Goal: Task Accomplishment & Management: Use online tool/utility

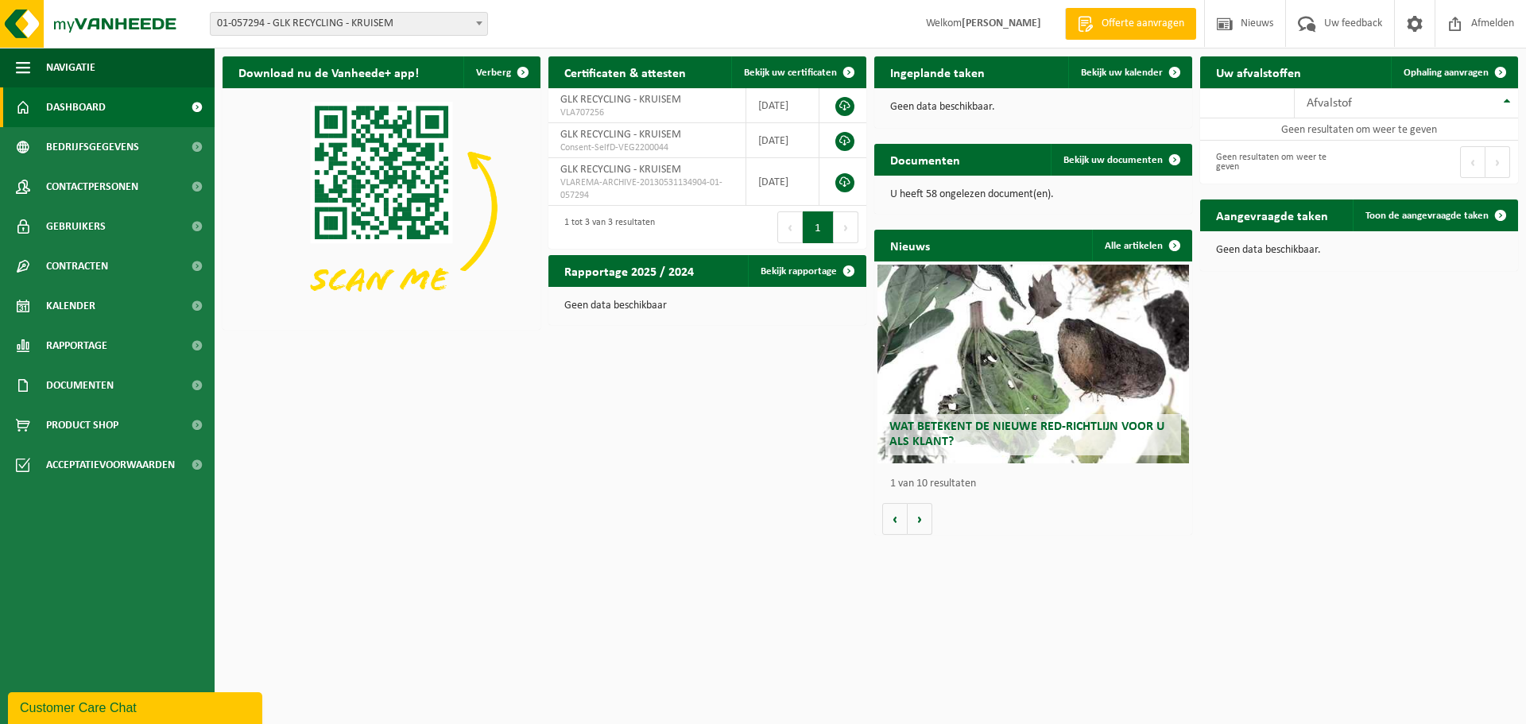
drag, startPoint x: 456, startPoint y: 18, endPoint x: 463, endPoint y: 23, distance: 8.6
click at [456, 18] on span "01-057294 - GLK RECYCLING - KRUISEM" at bounding box center [349, 24] width 277 height 22
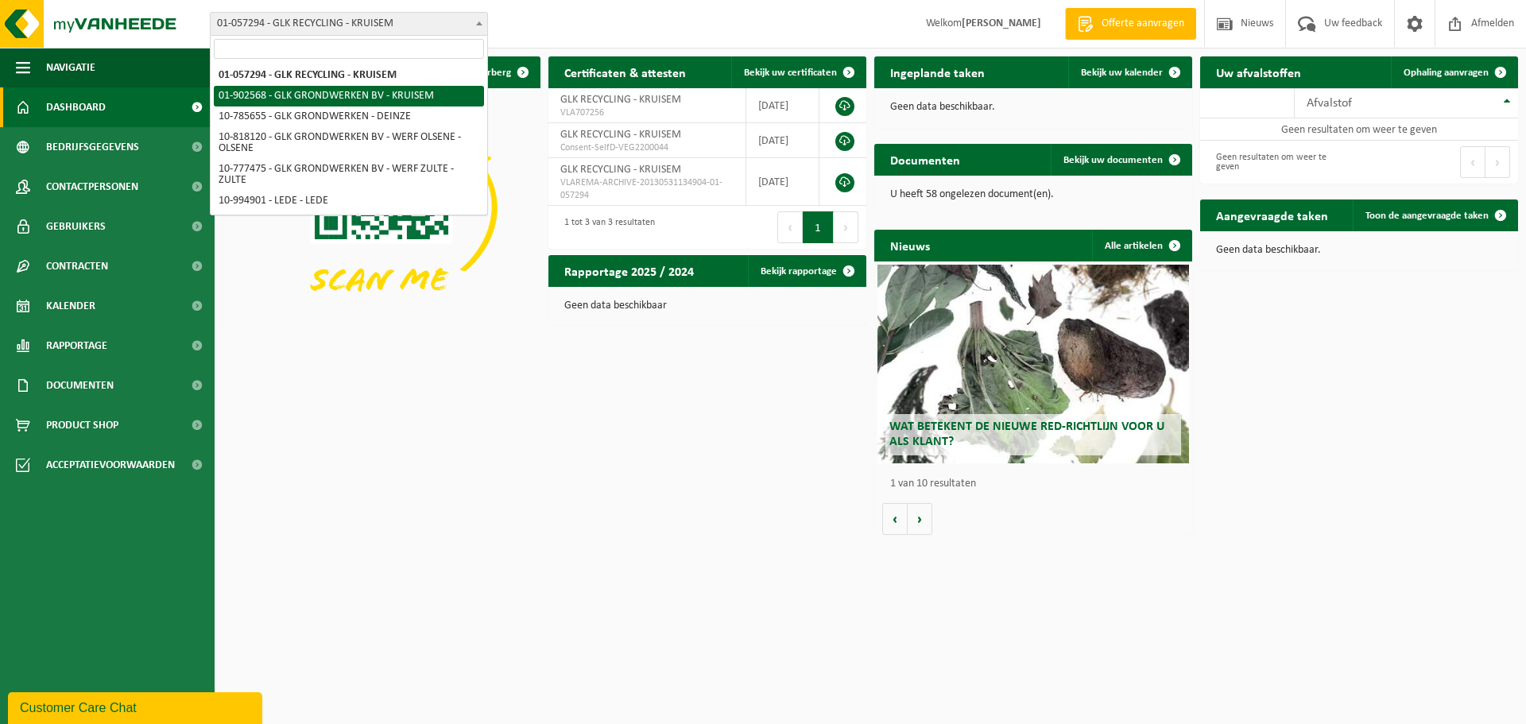
select select "1015"
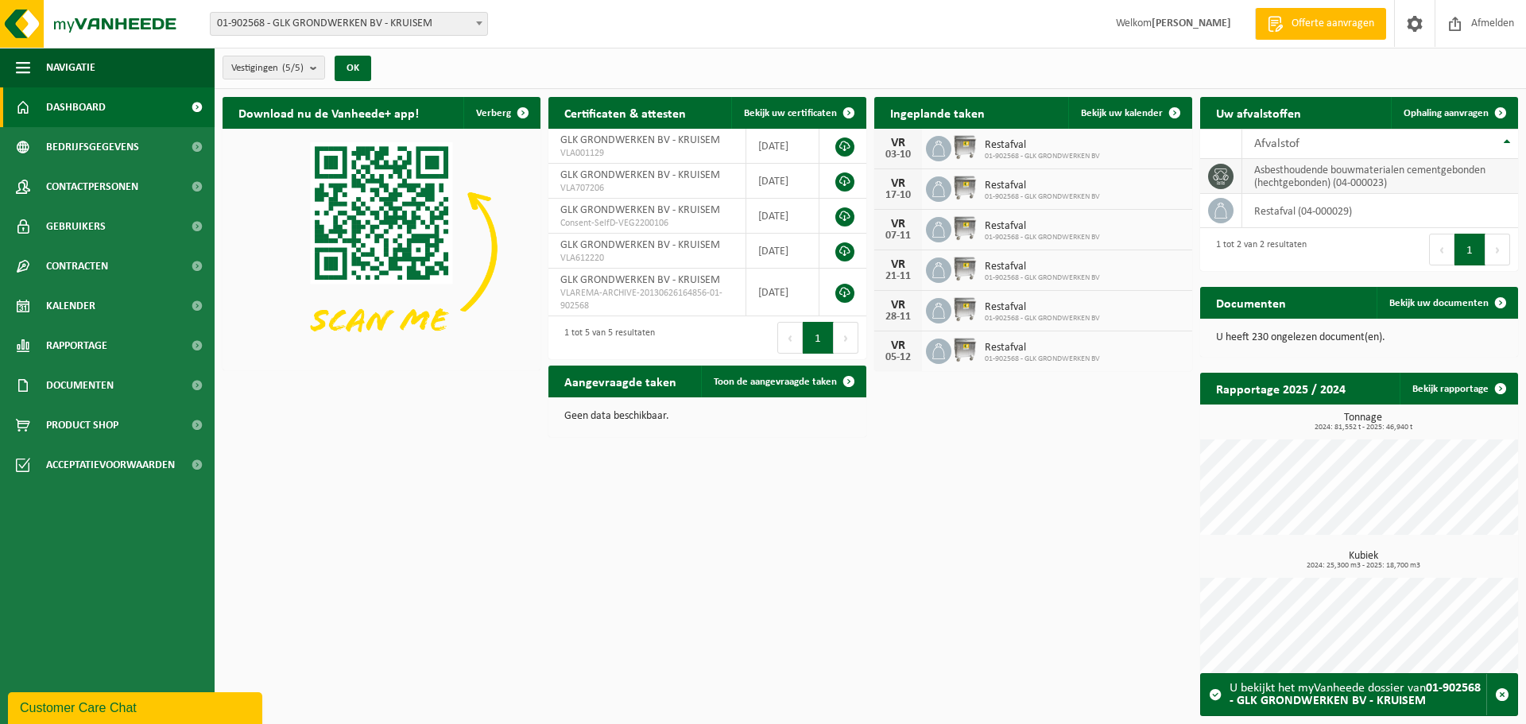
click at [1287, 171] on td "asbesthoudende bouwmaterialen cementgebonden (hechtgebonden) (04-000023)" at bounding box center [1381, 176] width 276 height 35
click at [1452, 108] on span "Ophaling aanvragen" at bounding box center [1446, 113] width 85 height 10
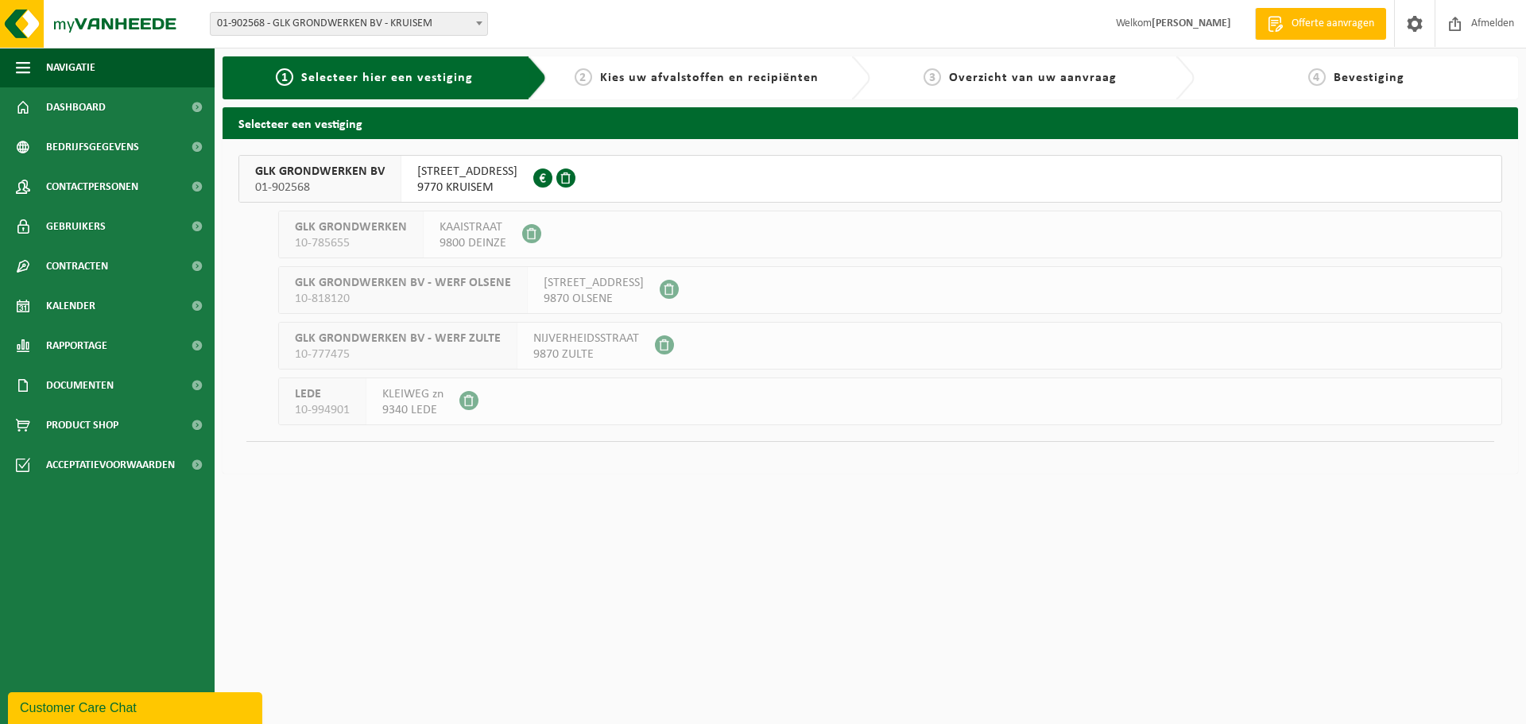
click at [320, 168] on span "GLK GRONDWERKEN BV" at bounding box center [320, 172] width 130 height 16
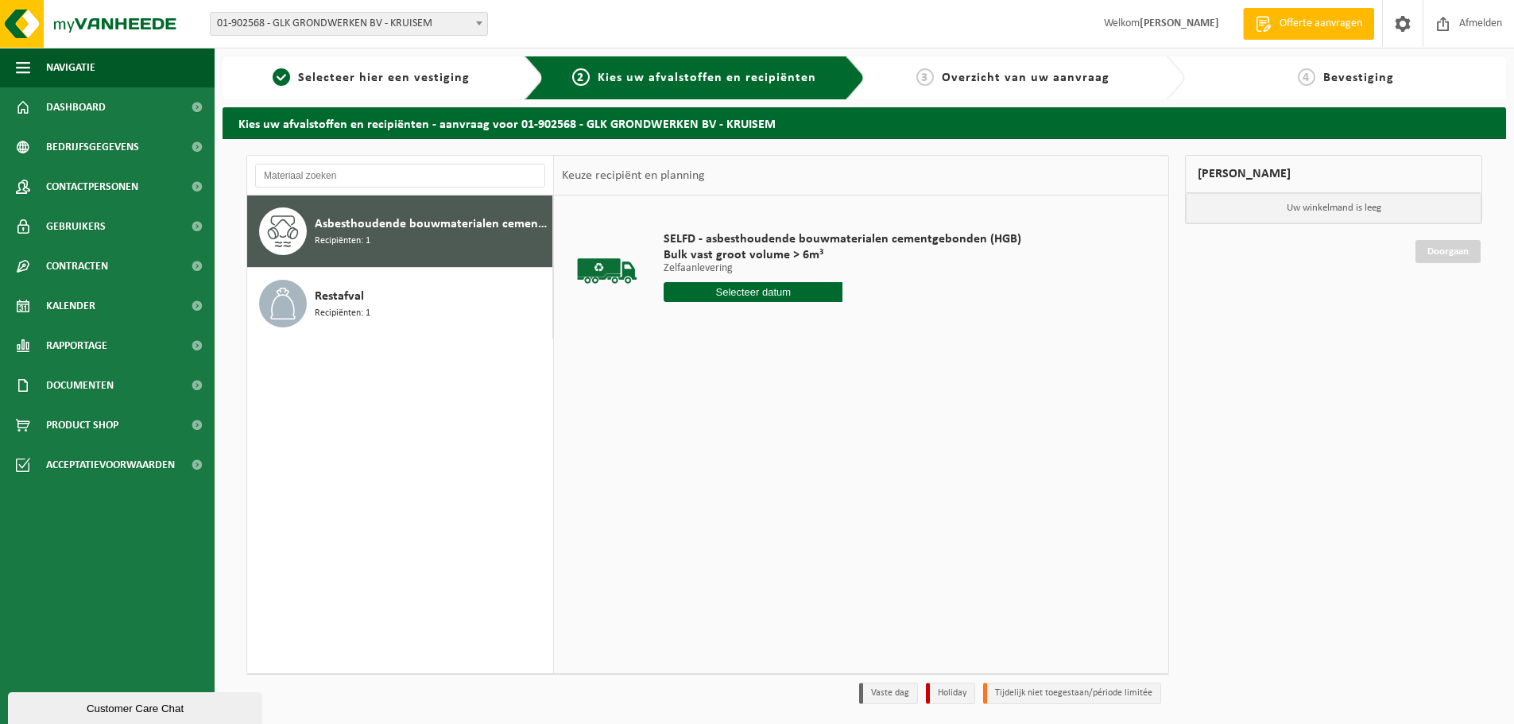
click at [427, 231] on span "Asbesthoudende bouwmaterialen cementgebonden (hechtgebonden)" at bounding box center [432, 224] width 234 height 19
click at [770, 292] on input "text" at bounding box center [753, 292] width 179 height 20
click at [709, 459] on div "23" at bounding box center [706, 458] width 28 height 25
type input "Van [DATE]"
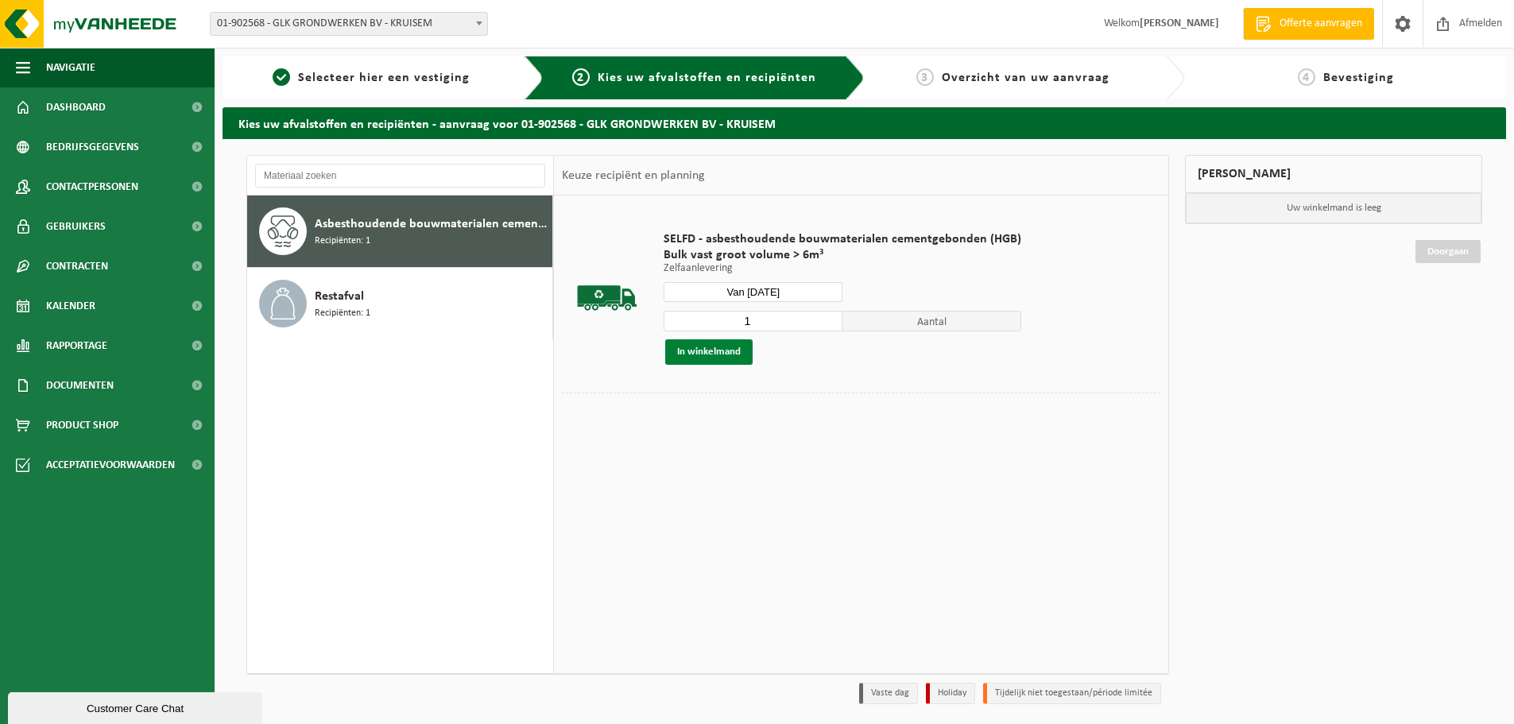
click at [707, 351] on button "In winkelmand" at bounding box center [708, 351] width 87 height 25
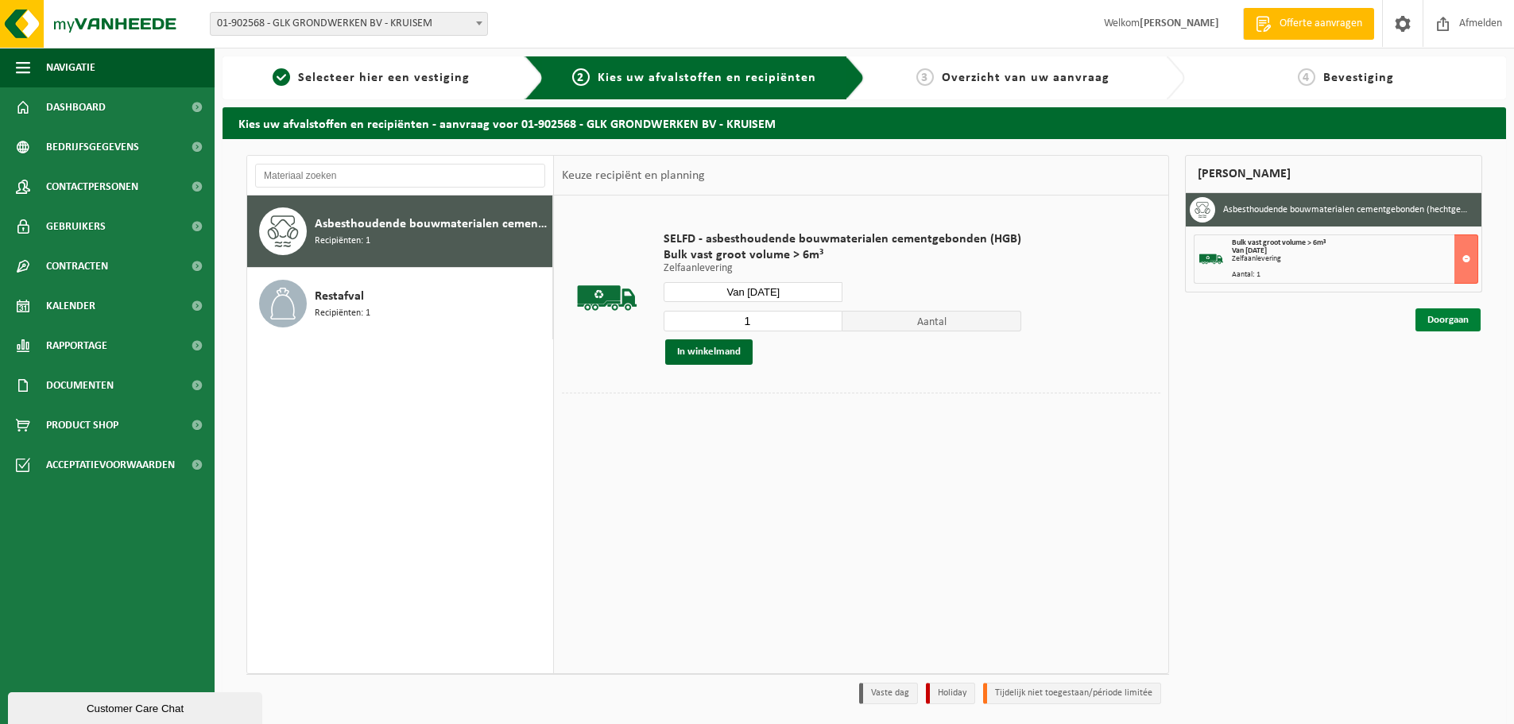
click at [1453, 324] on link "Doorgaan" at bounding box center [1448, 319] width 65 height 23
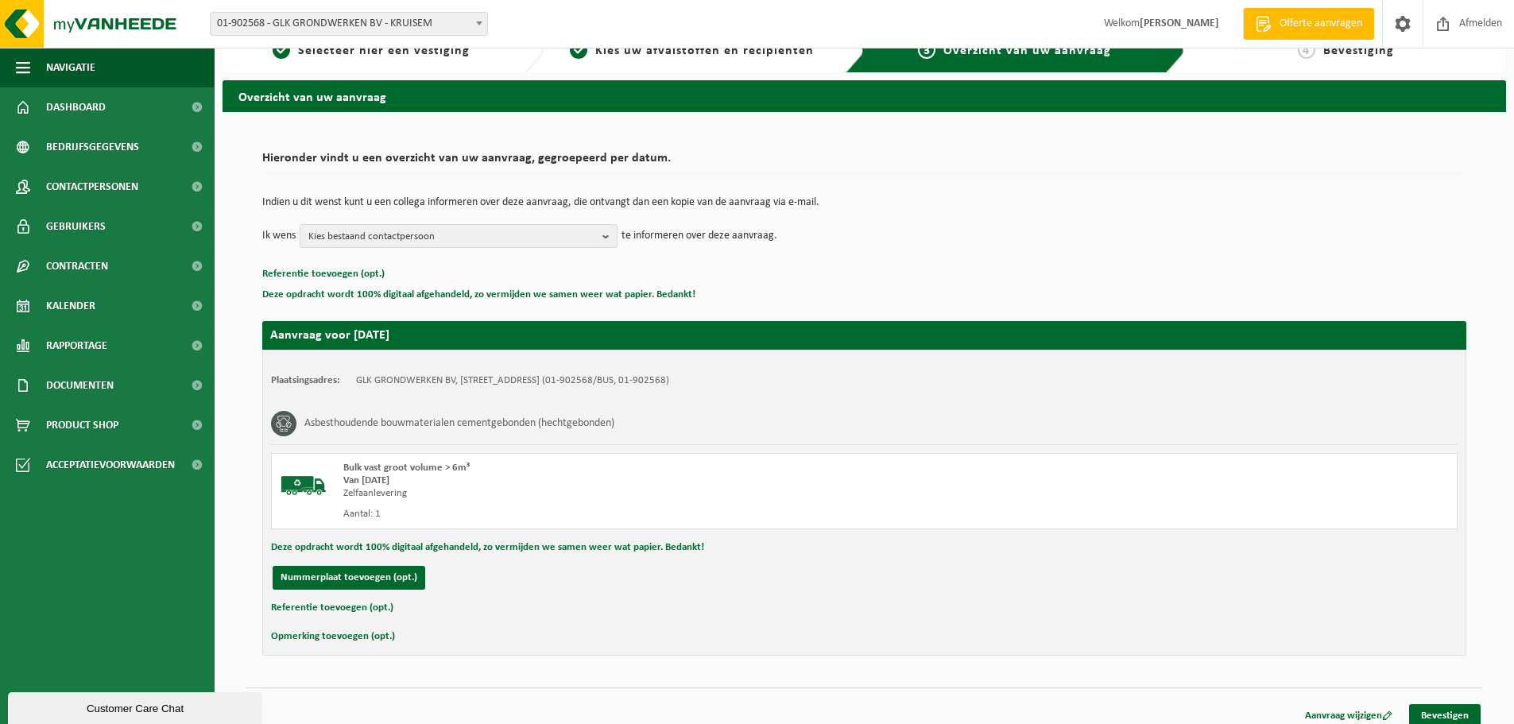
scroll to position [39, 0]
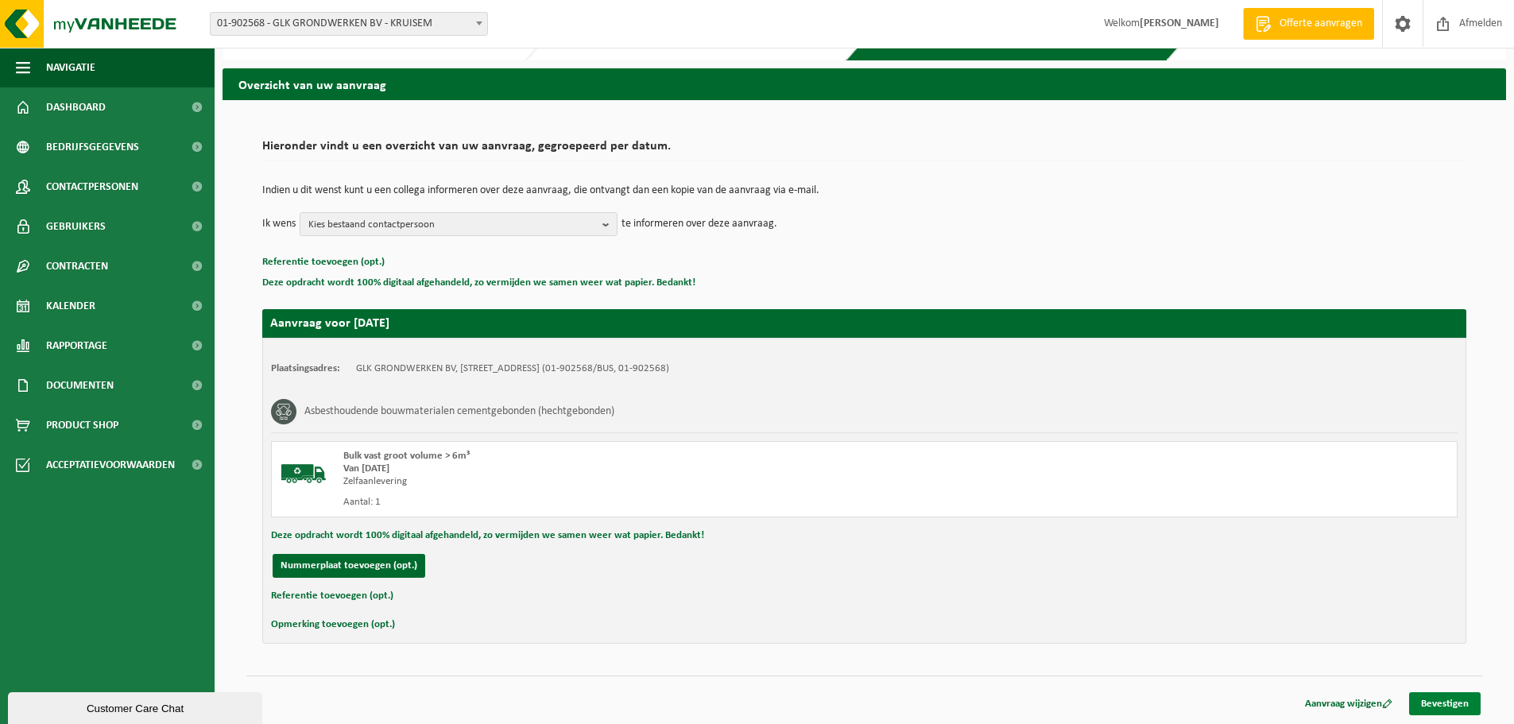
click at [1436, 704] on link "Bevestigen" at bounding box center [1445, 703] width 72 height 23
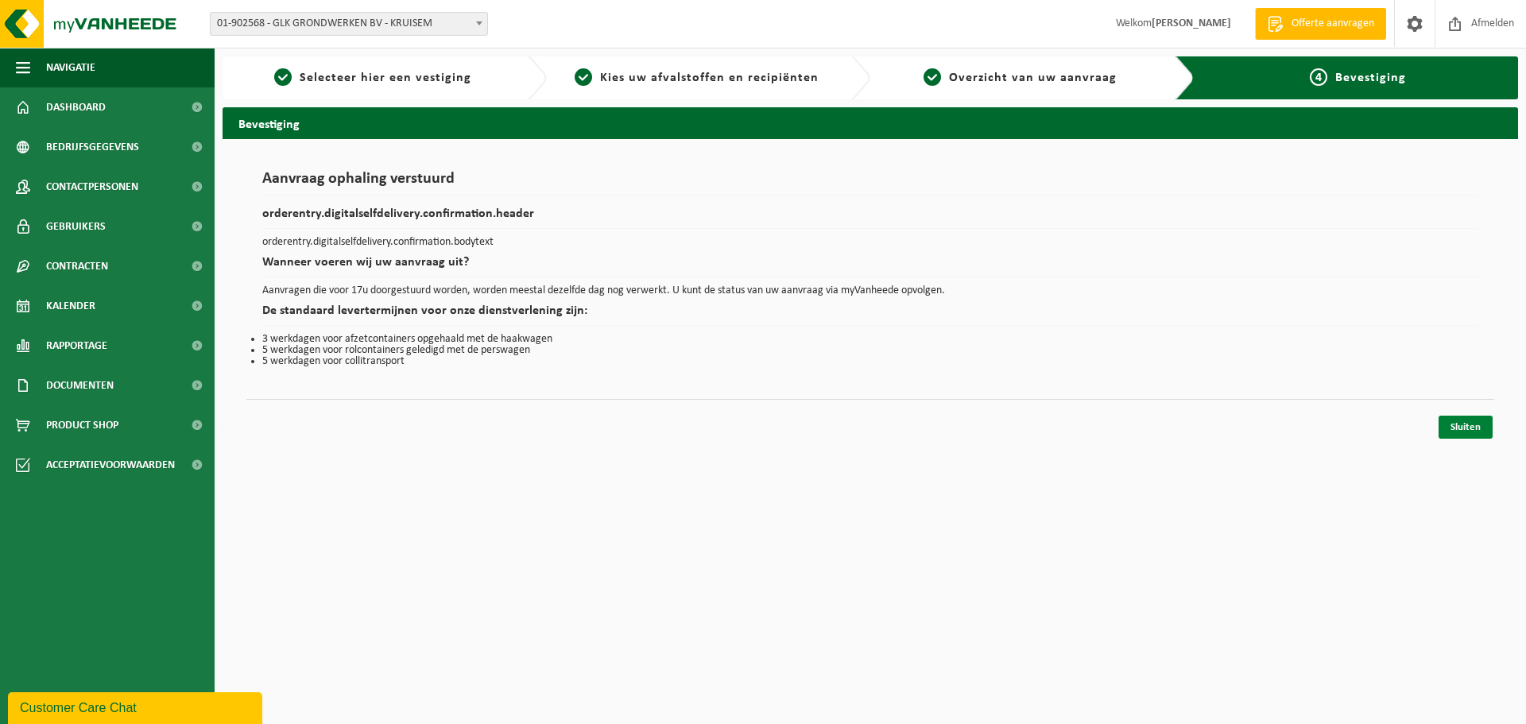
click at [1467, 429] on link "Sluiten" at bounding box center [1466, 427] width 54 height 23
